Goal: Information Seeking & Learning: Find specific page/section

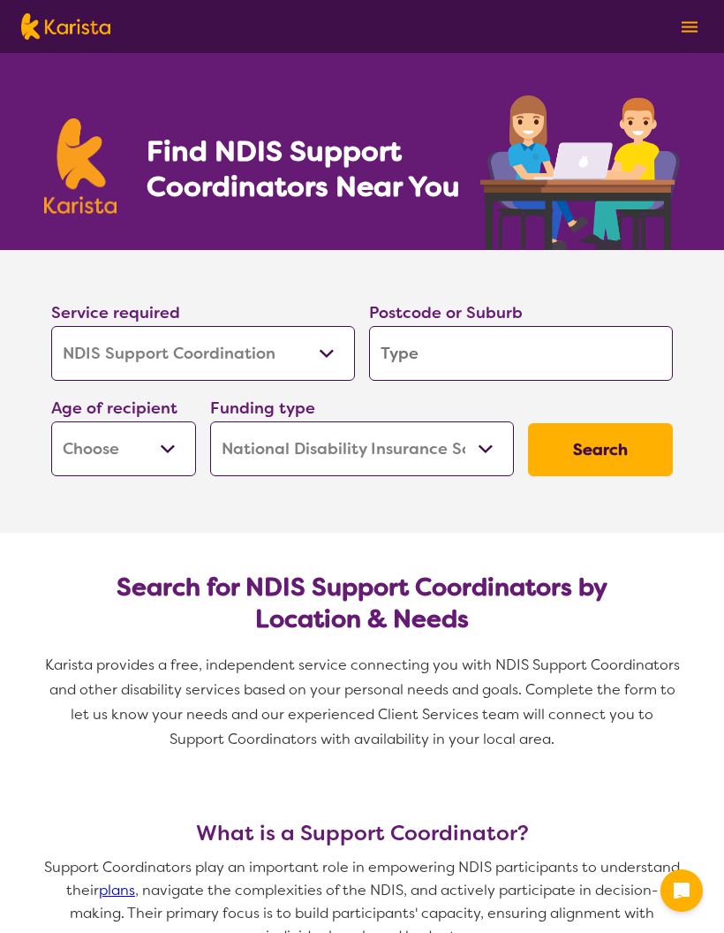
select select "NDIS Support Coordination"
select select "NDIS"
select select "NDIS Support Coordination"
select select "NDIS"
click at [446, 356] on input "search" at bounding box center [521, 353] width 304 height 55
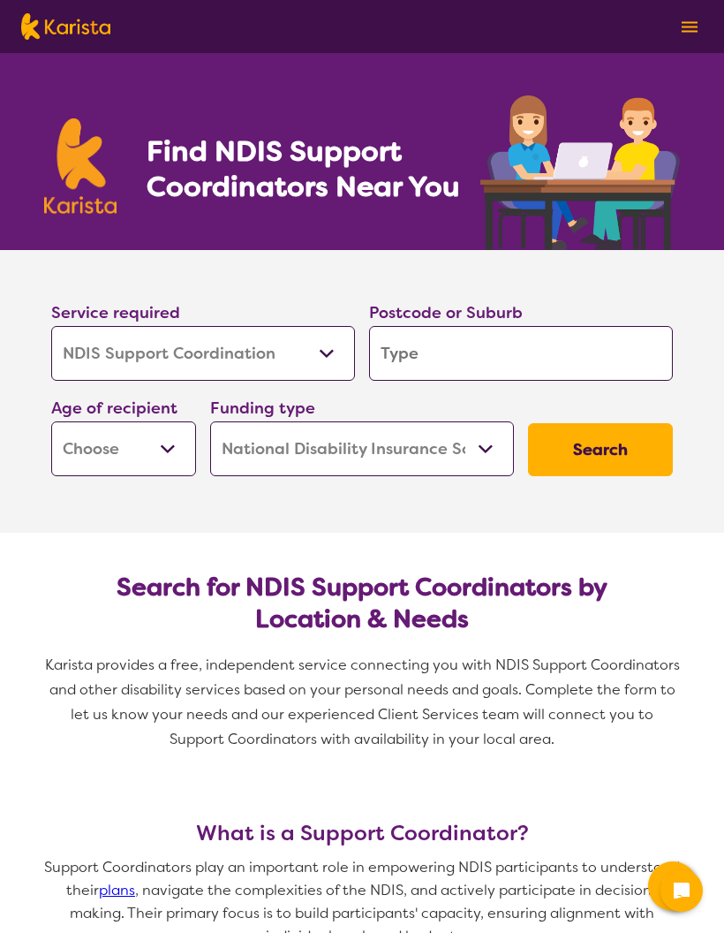
type input "H"
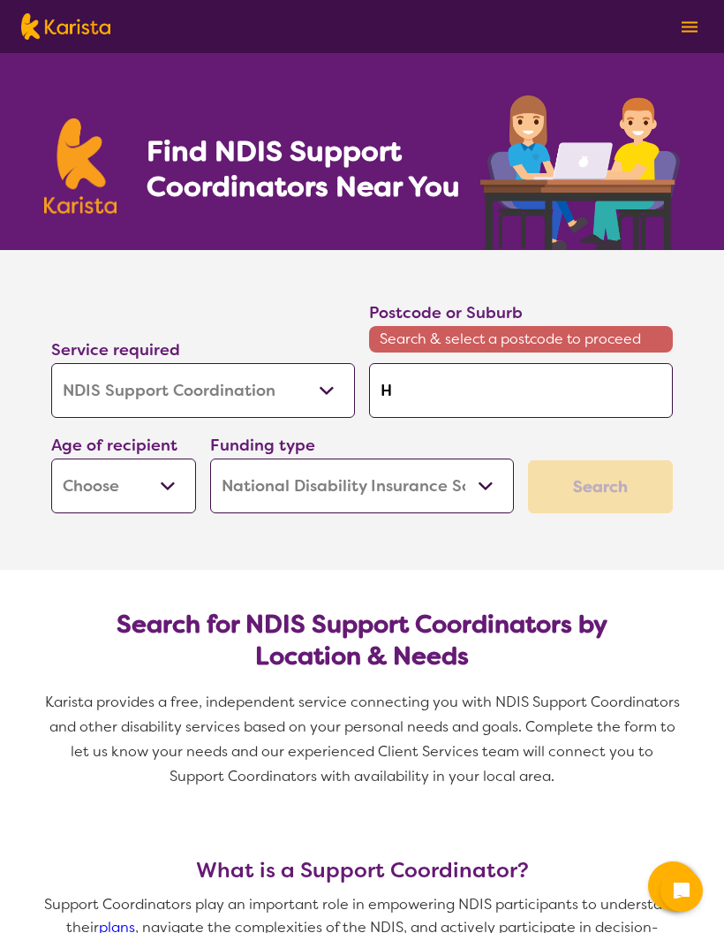
type input "Hi"
type input "Hig"
type input "High"
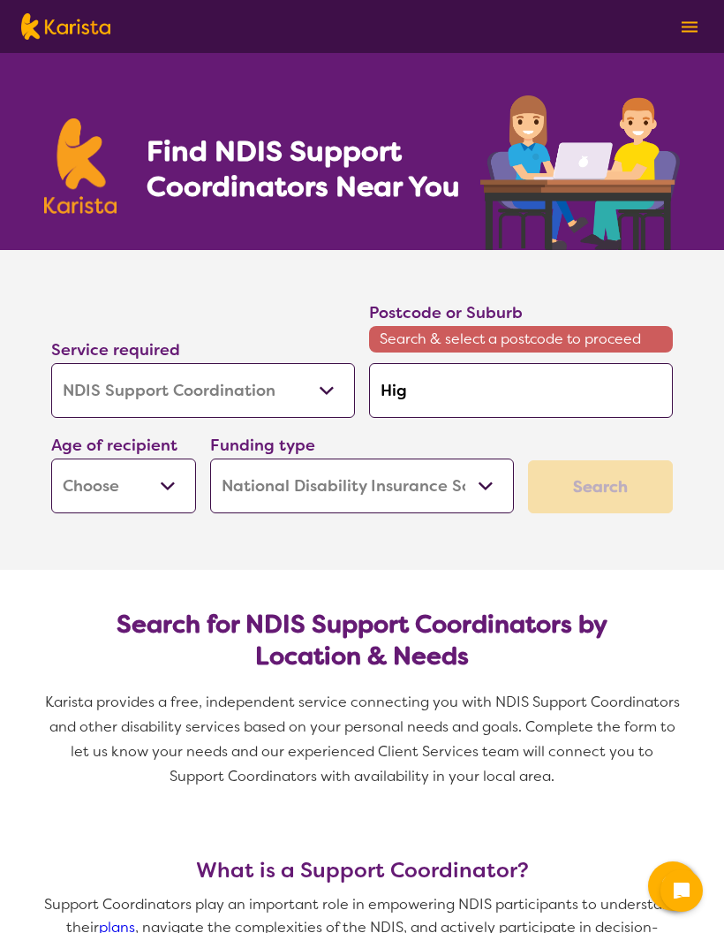
type input "High"
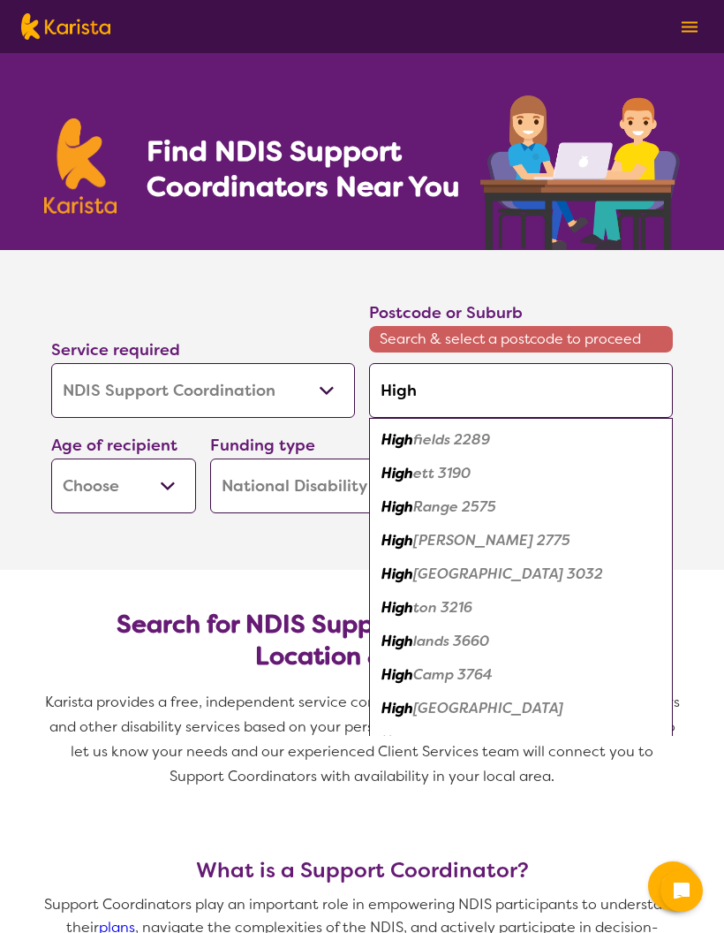
type input "Highf"
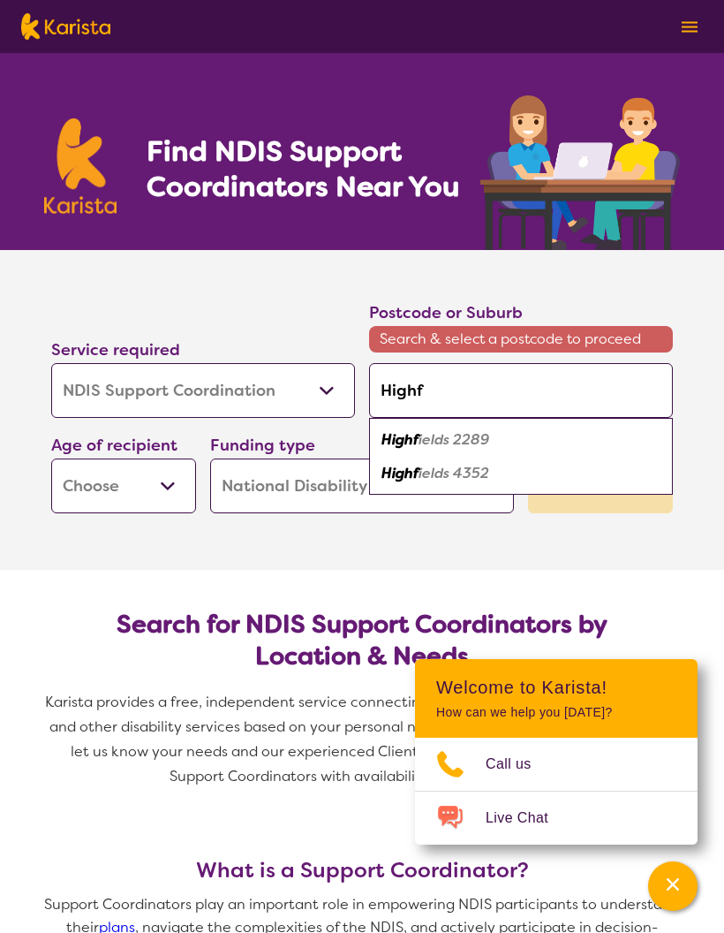
click at [474, 473] on em "ields 4352" at bounding box center [454, 473] width 71 height 19
type input "4352"
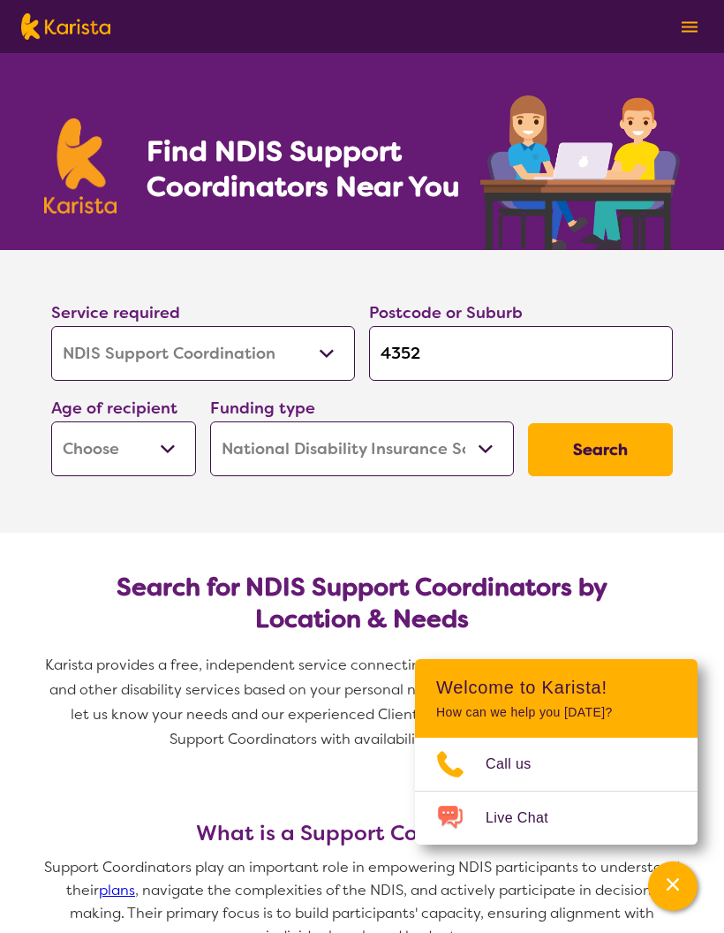
click at [163, 444] on select "Early Childhood - 0 to 9 Child - 10 to 11 Adolescent - 12 to 17 Adult - 18 to 6…" at bounding box center [123, 448] width 145 height 55
select select "AD"
click at [620, 452] on button "Search" at bounding box center [600, 449] width 145 height 53
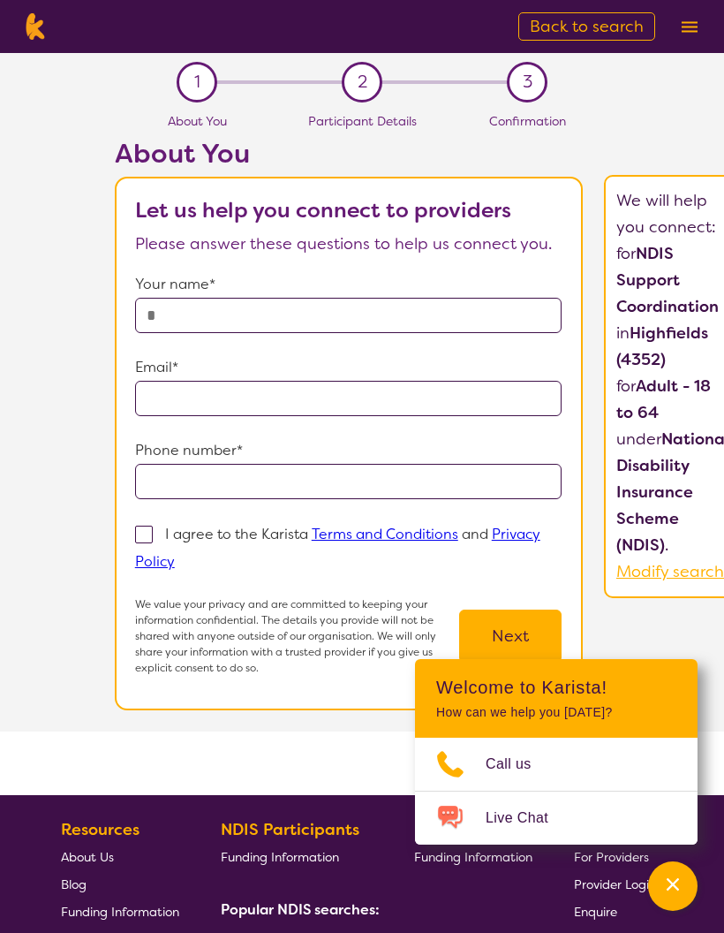
select select "NDIS Support Coordination"
select select "AD"
select select "NDIS"
select select "NDIS Support Coordination"
select select "AD"
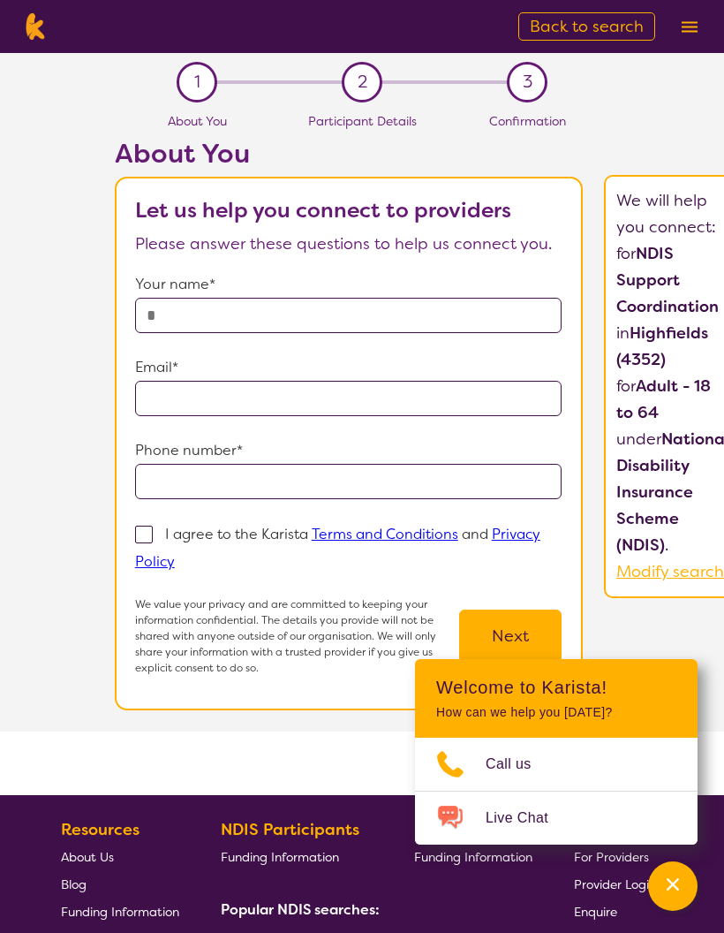
select select "NDIS"
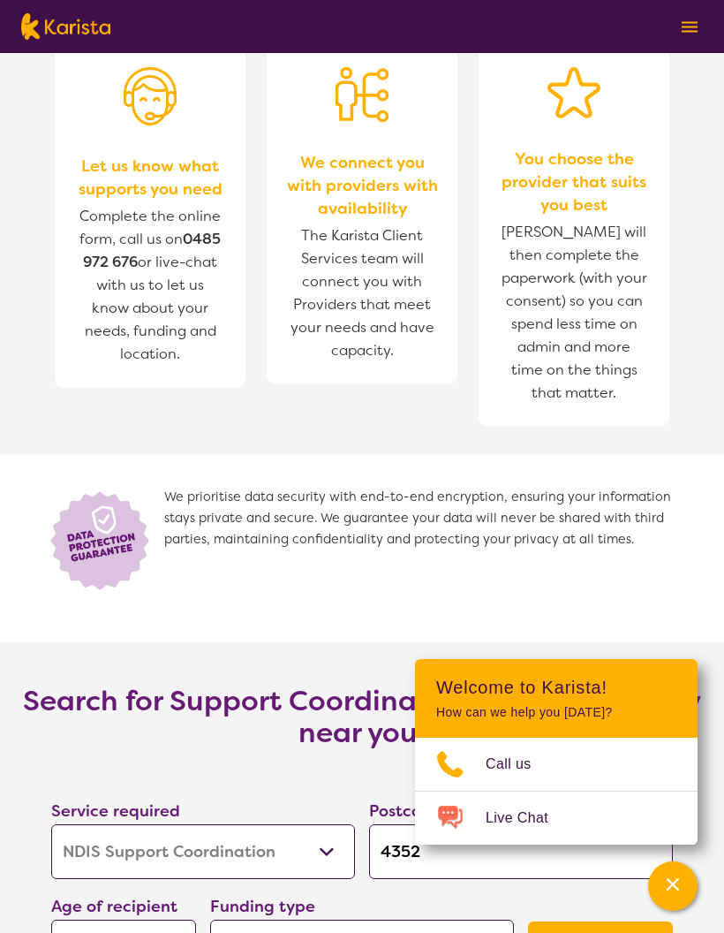
scroll to position [2555, 0]
